Goal: Task Accomplishment & Management: Manage account settings

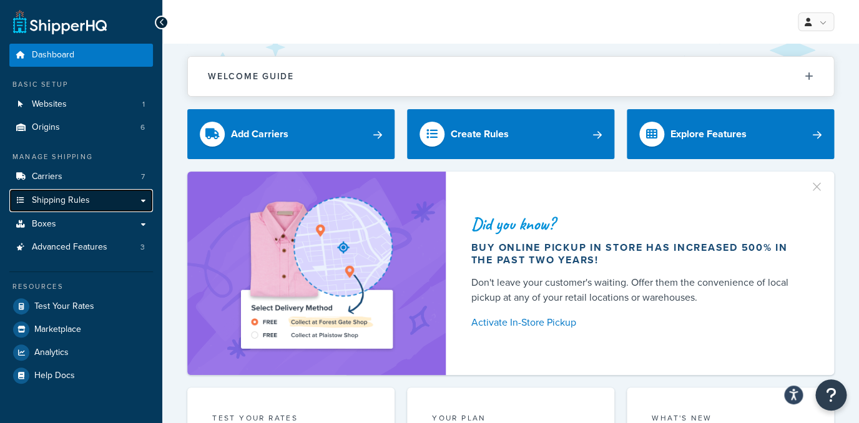
click at [96, 199] on link "Shipping Rules" at bounding box center [81, 200] width 144 height 23
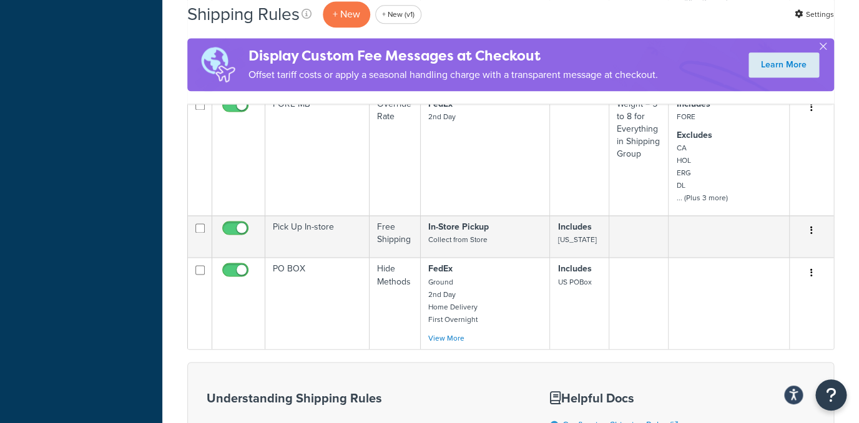
scroll to position [564, 0]
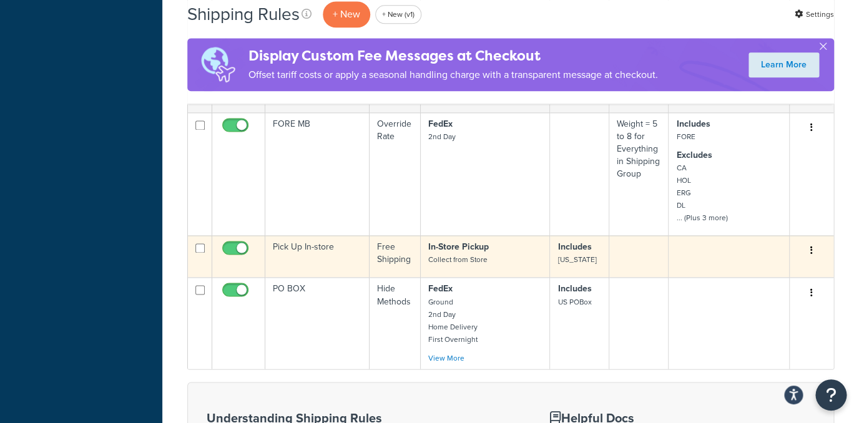
click at [350, 248] on td "Pick Up In-store" at bounding box center [317, 256] width 104 height 42
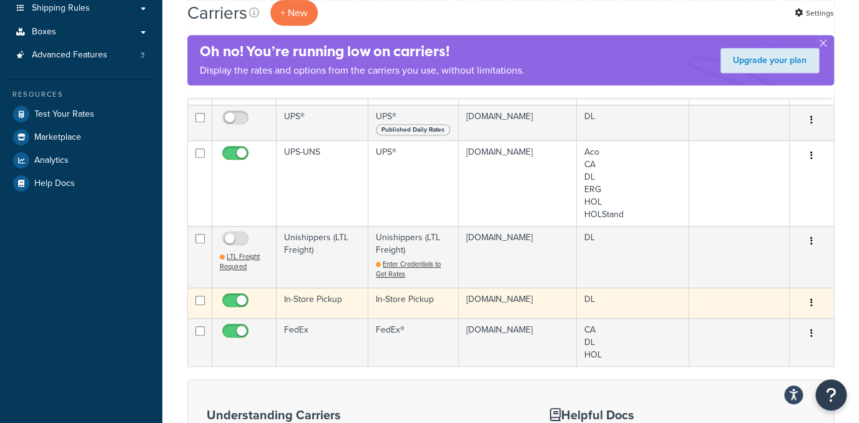
scroll to position [200, 0]
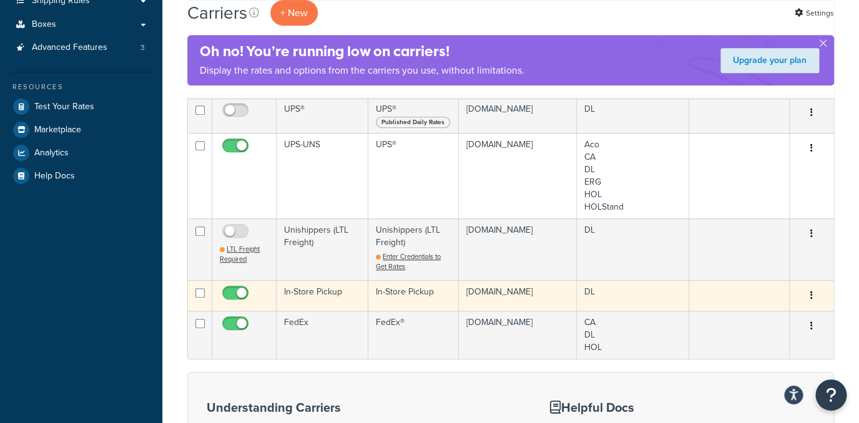
click at [360, 300] on td "In-Store Pickup" at bounding box center [323, 295] width 92 height 31
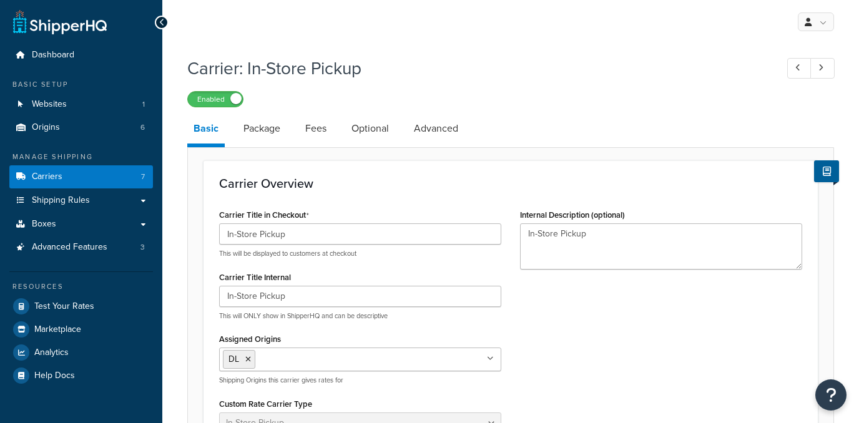
select select "pickup"
click at [229, 135] on li "Basic" at bounding box center [212, 131] width 50 height 34
click at [268, 134] on link "Package" at bounding box center [261, 129] width 49 height 30
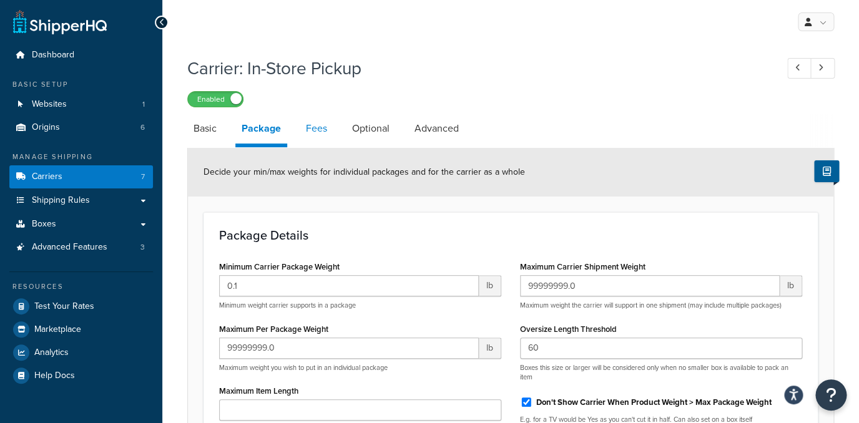
click at [317, 137] on link "Fees" at bounding box center [317, 129] width 34 height 30
select select "AFTER"
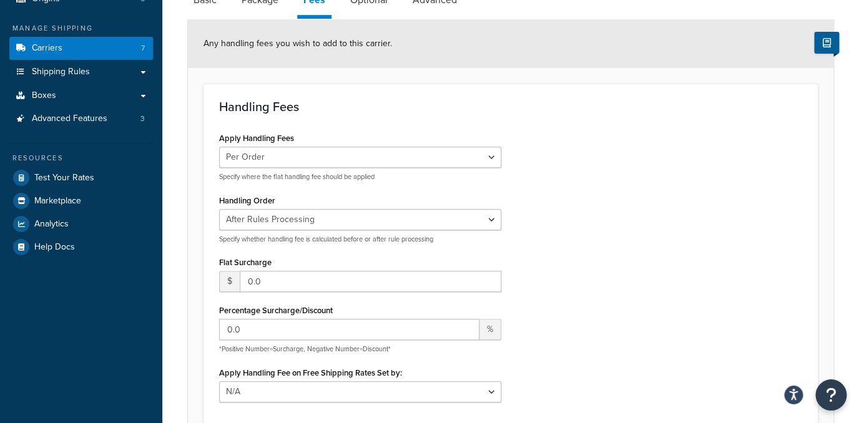
scroll to position [70, 0]
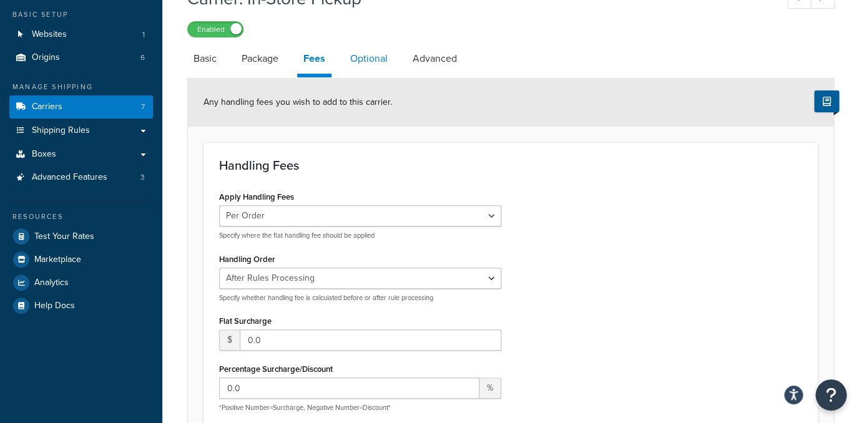
click at [356, 69] on link "Optional" at bounding box center [369, 59] width 50 height 30
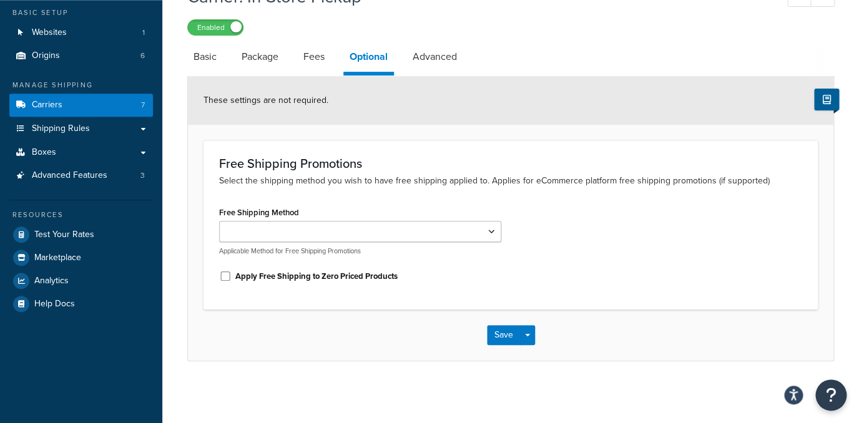
scroll to position [72, 0]
click at [450, 48] on link "Advanced" at bounding box center [434, 56] width 57 height 30
select select "false"
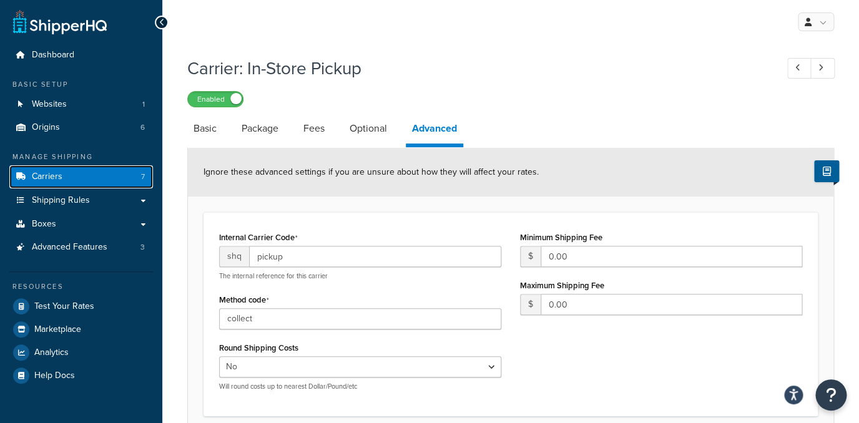
click at [102, 181] on link "Carriers 7" at bounding box center [81, 176] width 144 height 23
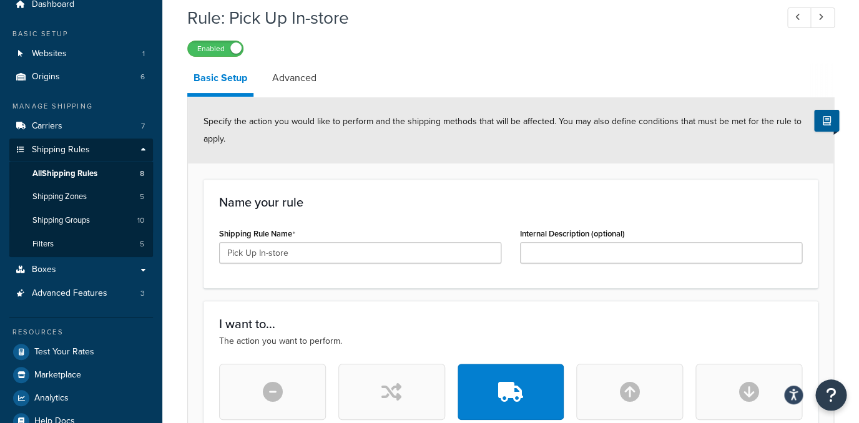
scroll to position [16, 0]
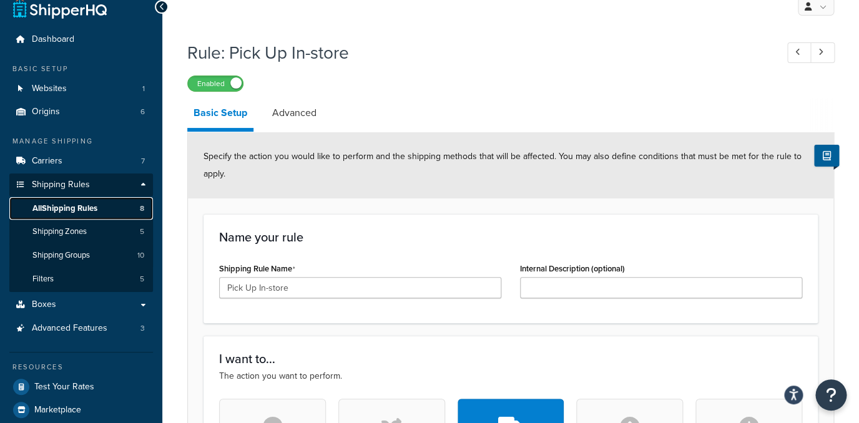
click at [116, 207] on link "All Shipping Rules 8" at bounding box center [81, 208] width 144 height 23
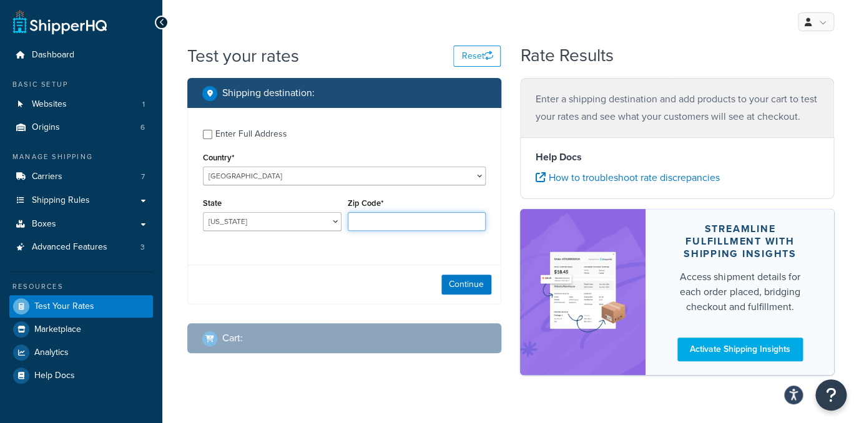
click at [395, 220] on input "Zip Code*" at bounding box center [417, 221] width 139 height 19
click at [203, 212] on select "Alabama Alaska American Samoa Arizona Arkansas Armed Forces Americas Armed Forc…" at bounding box center [272, 221] width 139 height 19
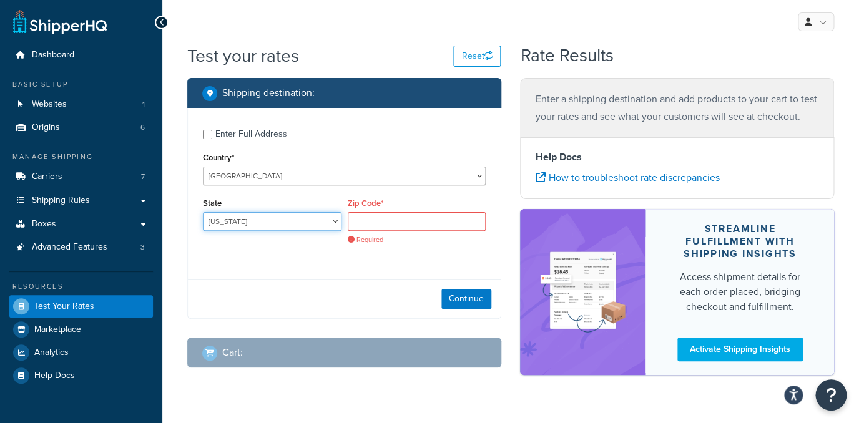
select select "NY"
click option "New York" at bounding box center [0, 0] width 0 height 0
click at [409, 222] on input "Zip Code*" at bounding box center [417, 221] width 139 height 19
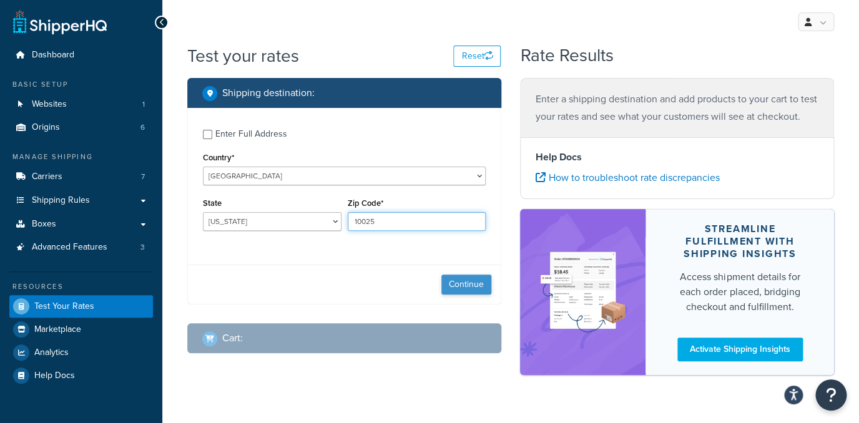
type input "10025"
click at [451, 292] on button "Continue" at bounding box center [466, 285] width 50 height 20
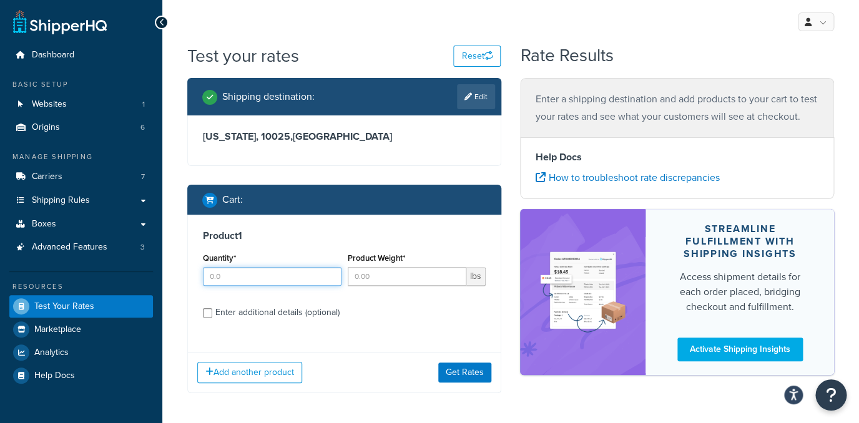
click at [261, 269] on input "Quantity*" at bounding box center [272, 276] width 139 height 19
type input "1"
click at [404, 283] on input "Product Weight*" at bounding box center [407, 276] width 119 height 19
type input "1"
click at [461, 369] on button "Get Rates" at bounding box center [464, 373] width 53 height 20
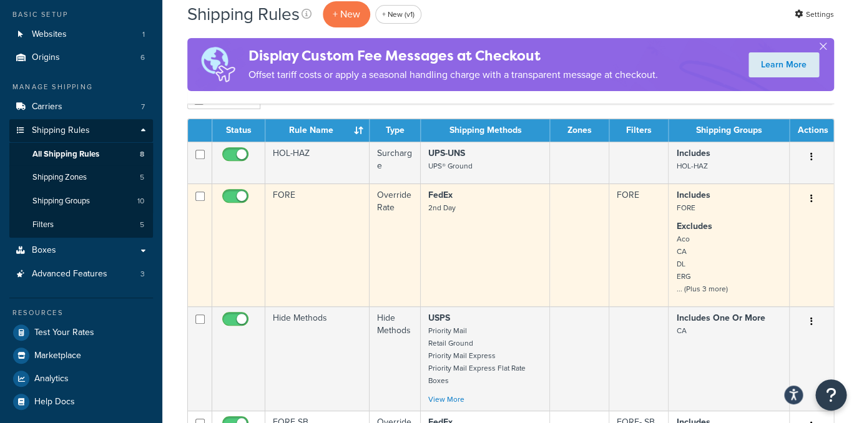
scroll to position [190, 0]
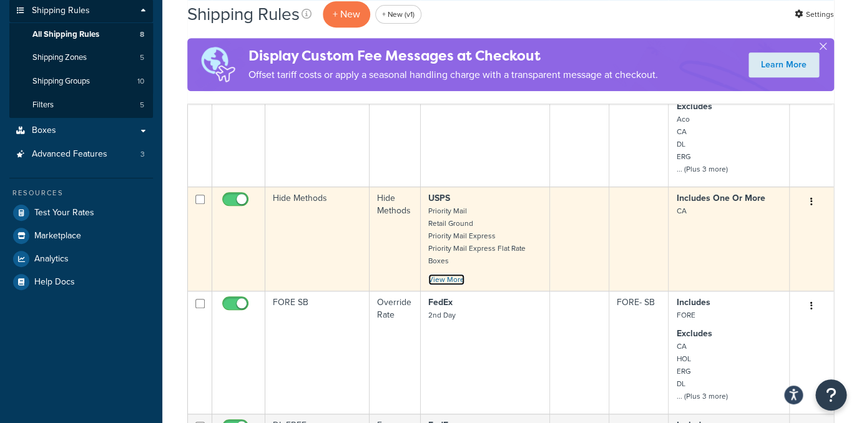
click at [451, 280] on link "View More" at bounding box center [446, 279] width 36 height 11
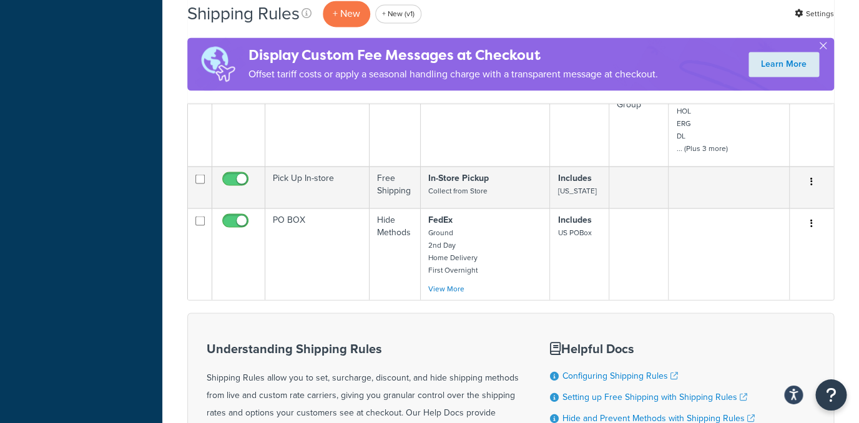
scroll to position [719, 0]
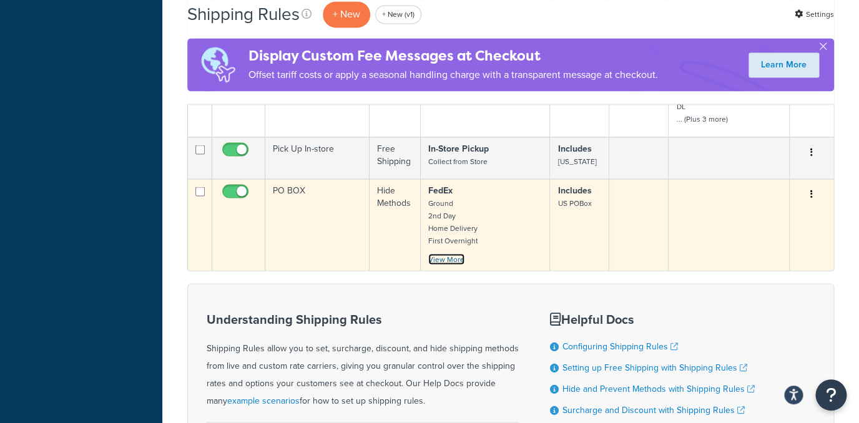
click at [449, 264] on link "View More" at bounding box center [446, 259] width 36 height 11
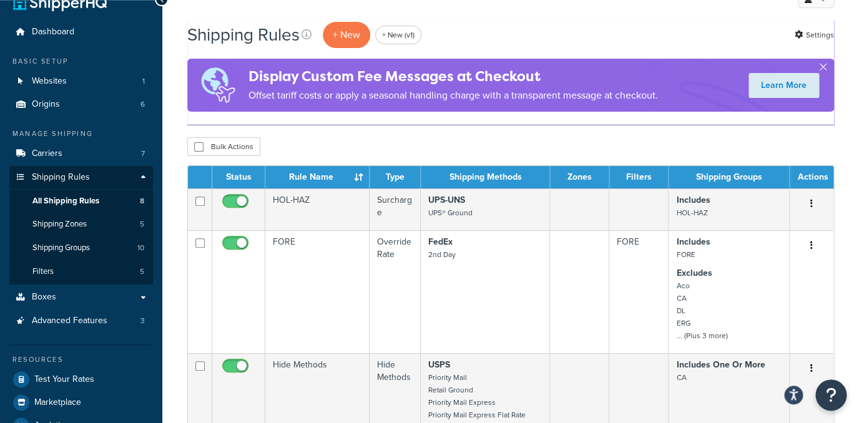
scroll to position [0, 0]
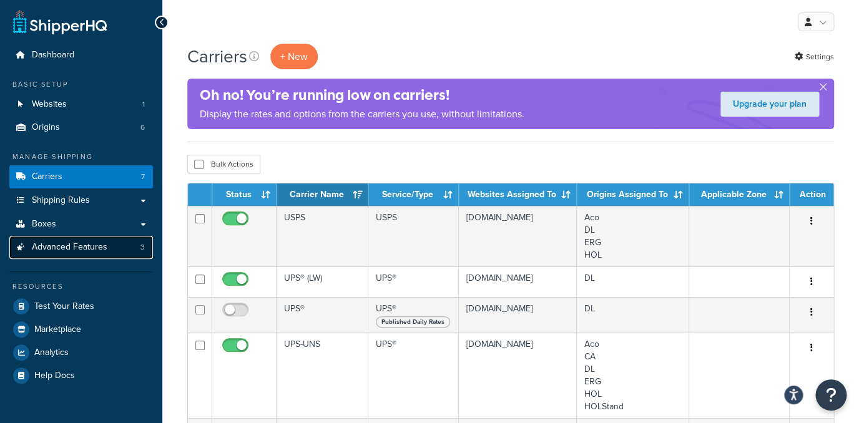
click at [69, 249] on span "Advanced Features" at bounding box center [70, 247] width 76 height 11
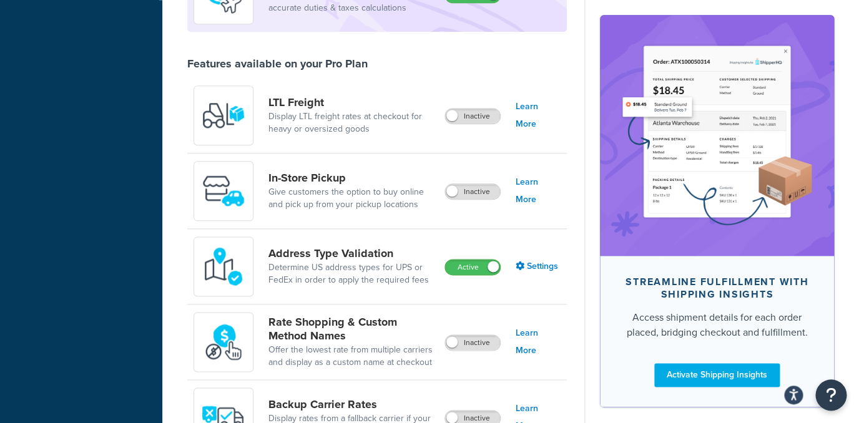
scroll to position [415, 0]
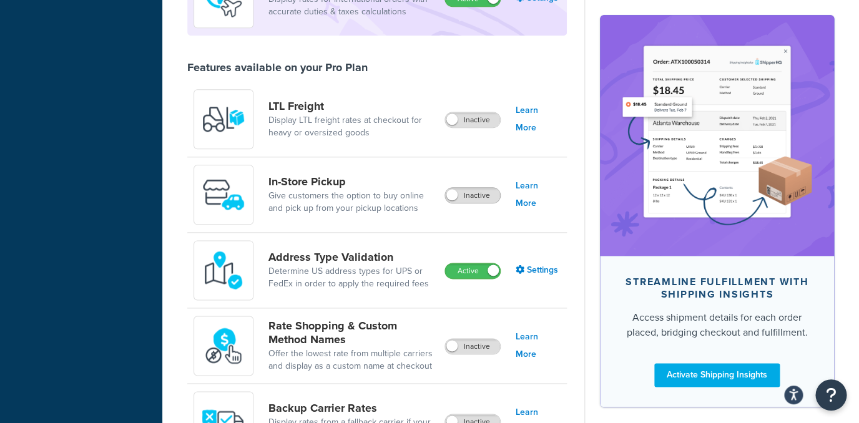
click at [453, 200] on span at bounding box center [451, 194] width 11 height 11
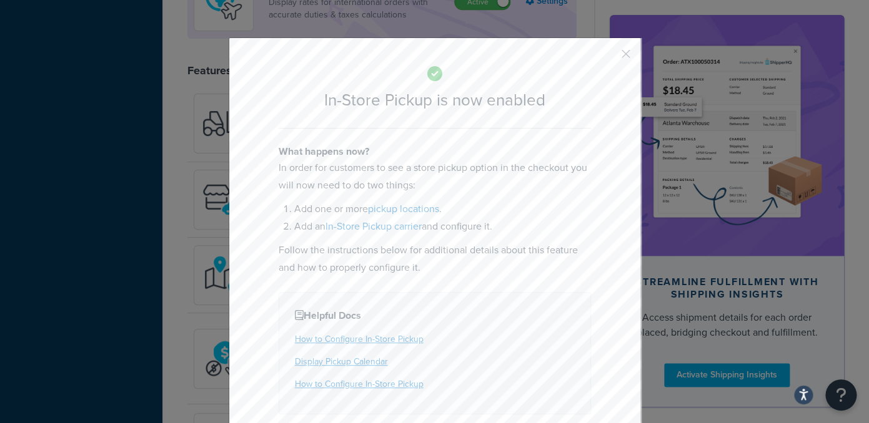
click at [618, 62] on div "In-Store Pickup is now enabled What happens now? In order for customers to see …" at bounding box center [435, 254] width 412 height 435
click at [609, 57] on button "button" at bounding box center [607, 58] width 3 height 3
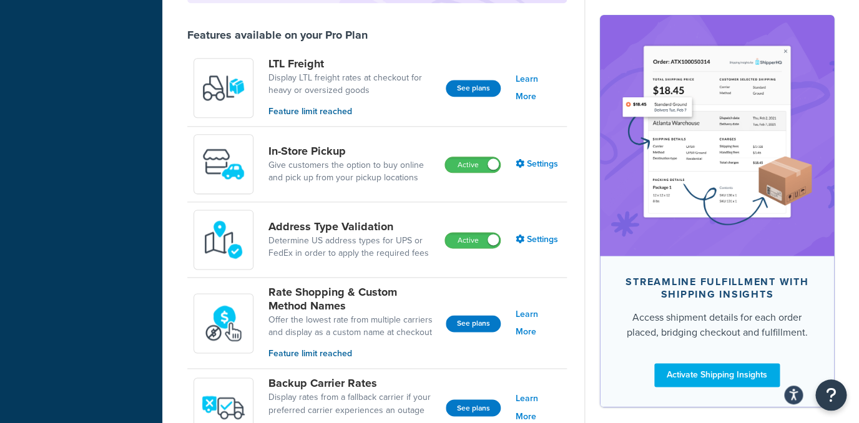
scroll to position [475, 0]
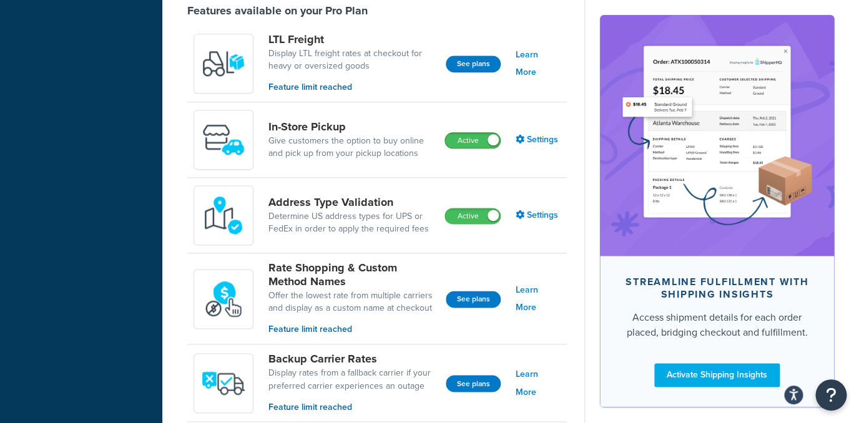
click at [490, 139] on span at bounding box center [493, 139] width 11 height 11
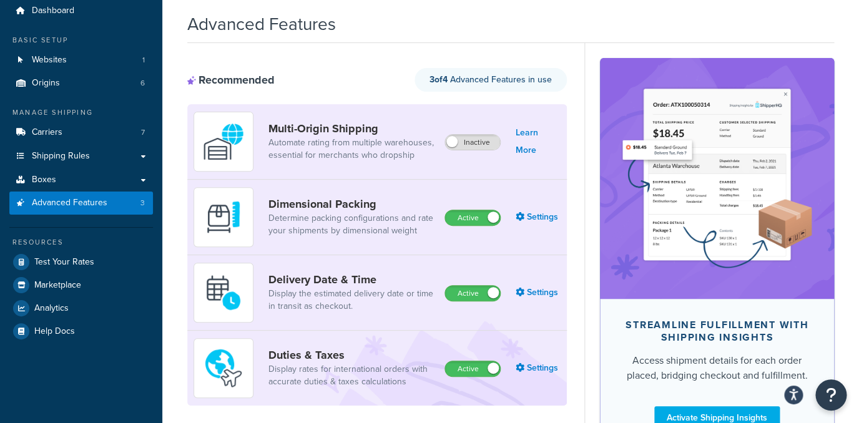
scroll to position [0, 0]
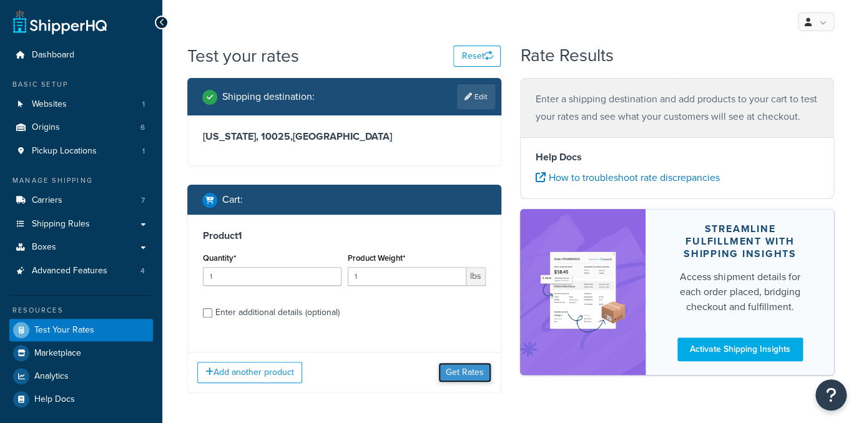
click at [472, 368] on button "Get Rates" at bounding box center [464, 373] width 53 height 20
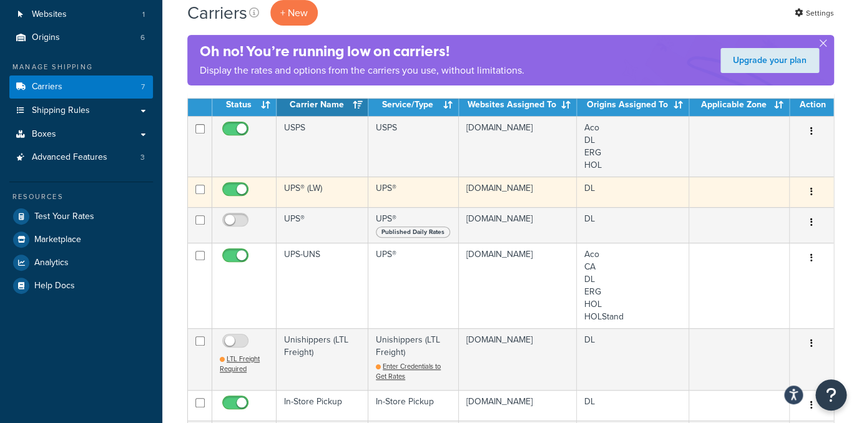
scroll to position [70, 0]
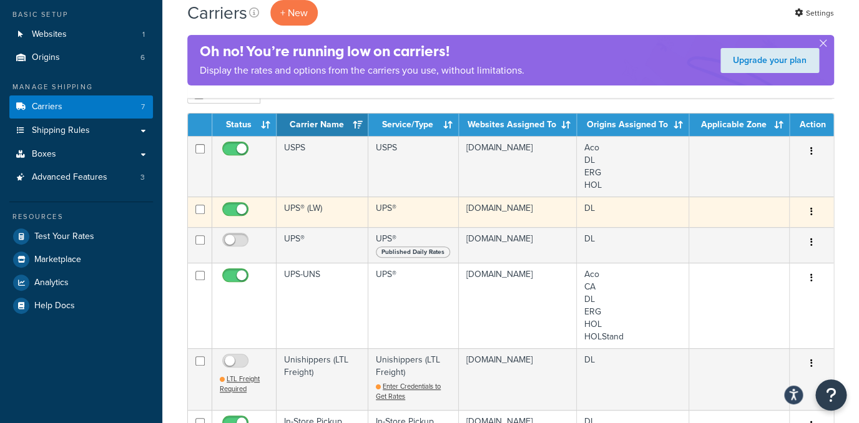
click at [337, 214] on td "UPS® (LW)" at bounding box center [323, 212] width 92 height 31
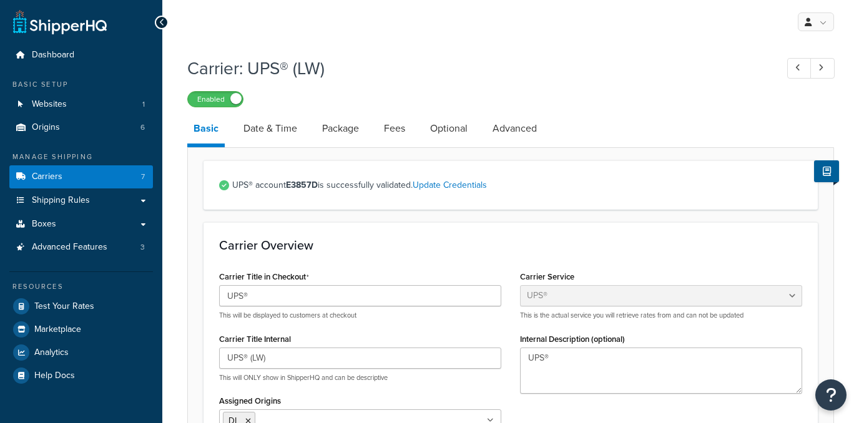
select select "ups"
click at [290, 135] on link "Date & Time" at bounding box center [270, 129] width 66 height 30
